Goal: Task Accomplishment & Management: Manage account settings

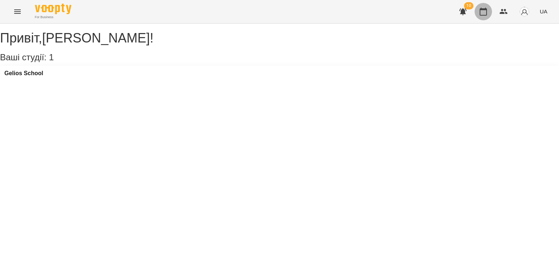
click at [488, 11] on icon "button" at bounding box center [483, 11] width 9 height 9
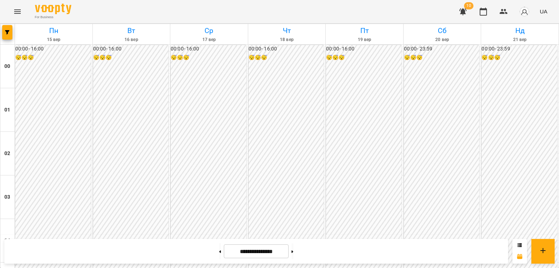
scroll to position [655, 0]
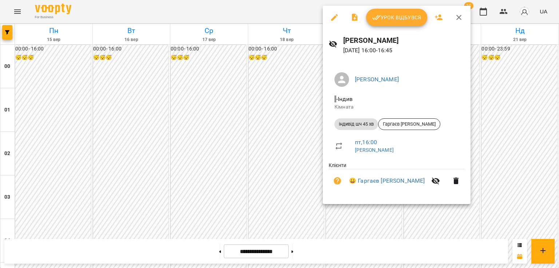
click at [395, 23] on button "Урок відбувся" at bounding box center [396, 17] width 61 height 17
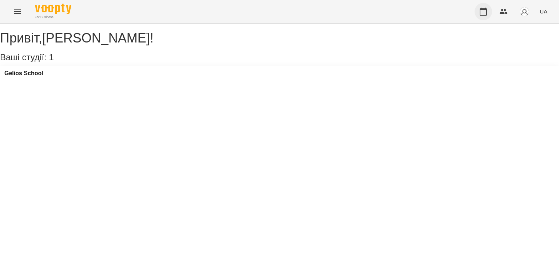
click at [482, 7] on button "button" at bounding box center [482, 11] width 17 height 17
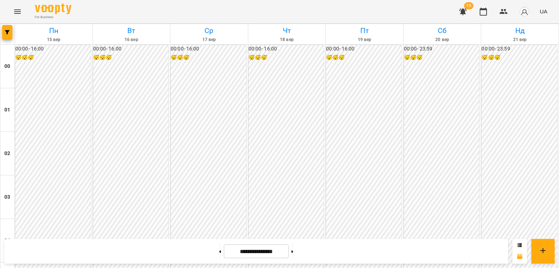
scroll to position [764, 0]
